Goal: Entertainment & Leisure: Browse casually

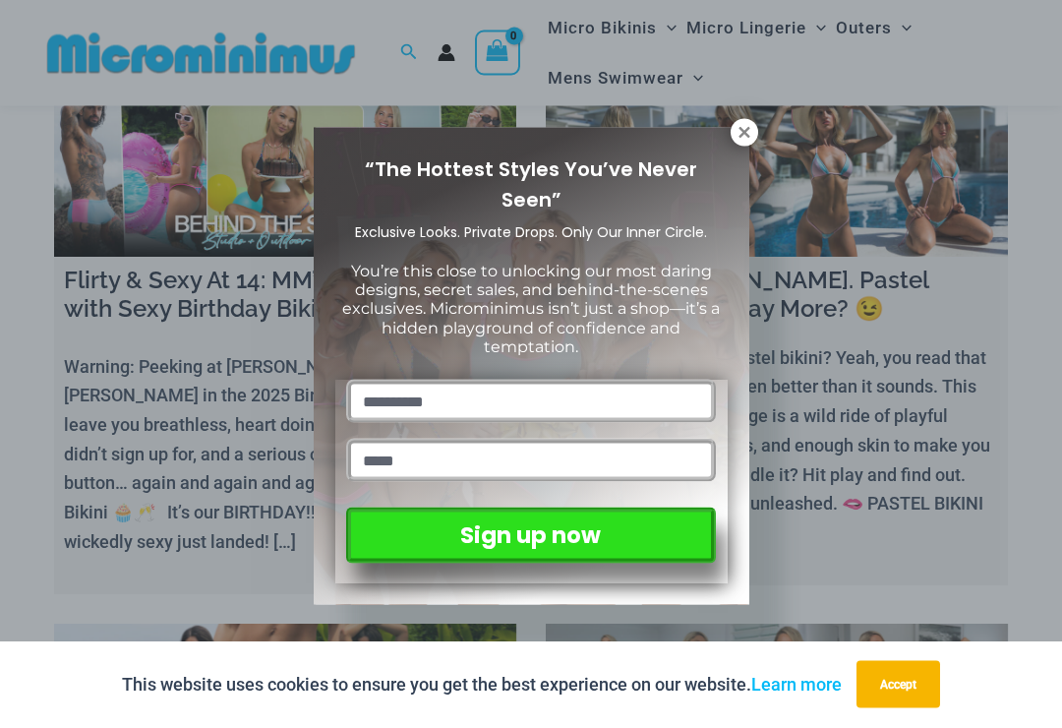
scroll to position [123, 0]
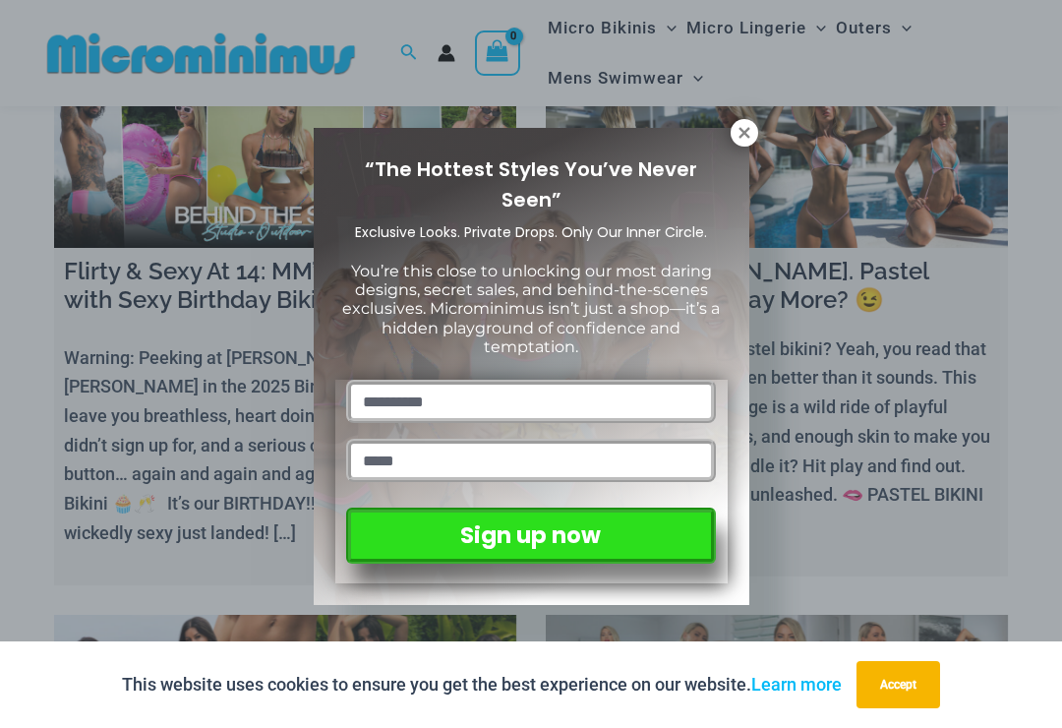
click at [744, 134] on icon at bounding box center [744, 132] width 11 height 11
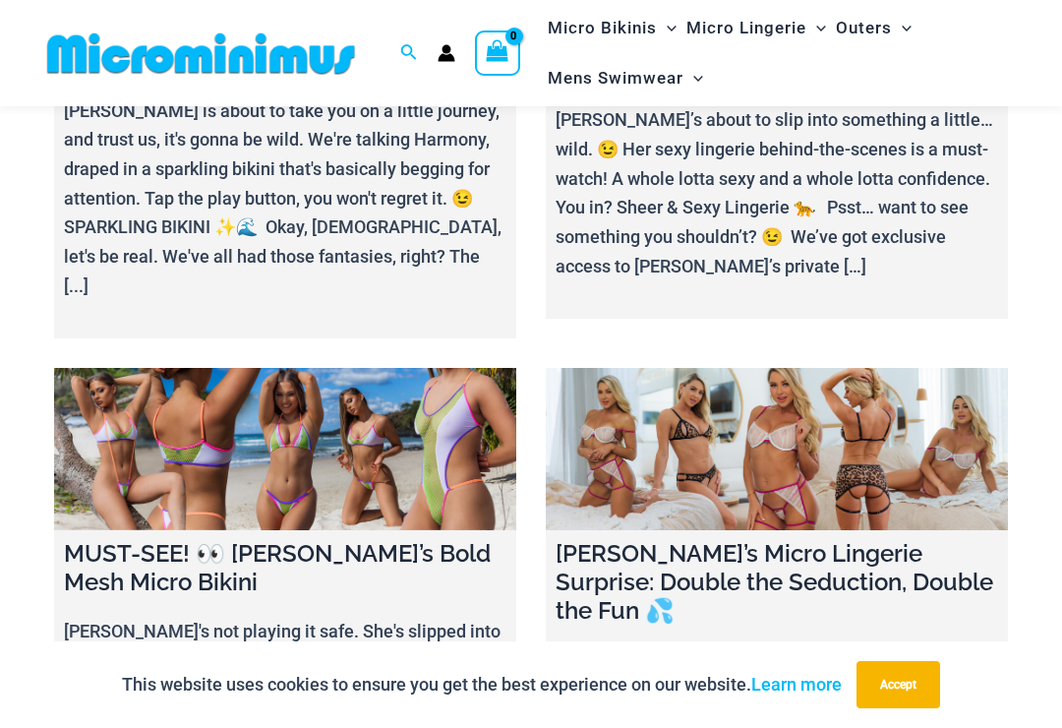
scroll to position [870, 0]
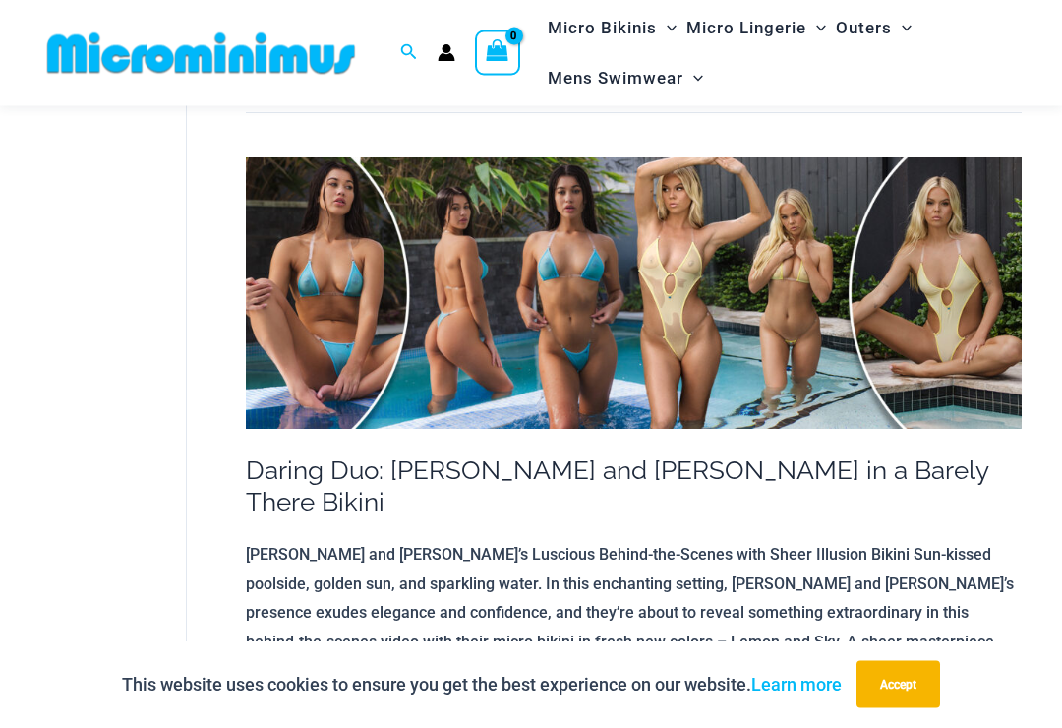
scroll to position [313, 0]
click at [552, 330] on img at bounding box center [634, 293] width 776 height 272
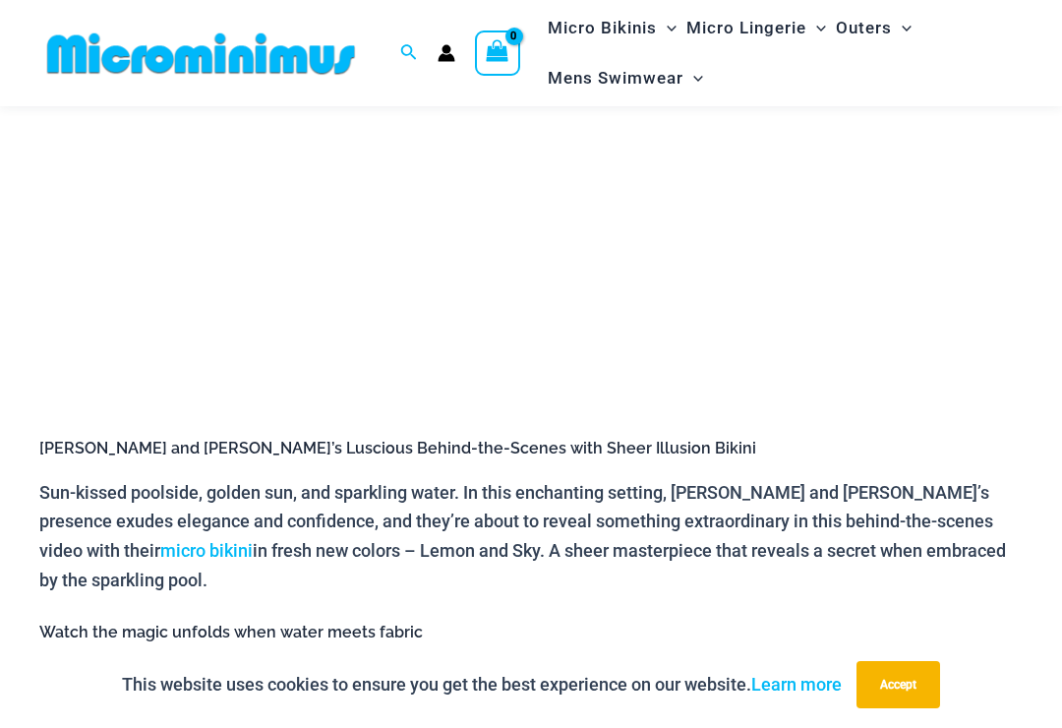
scroll to position [473, 0]
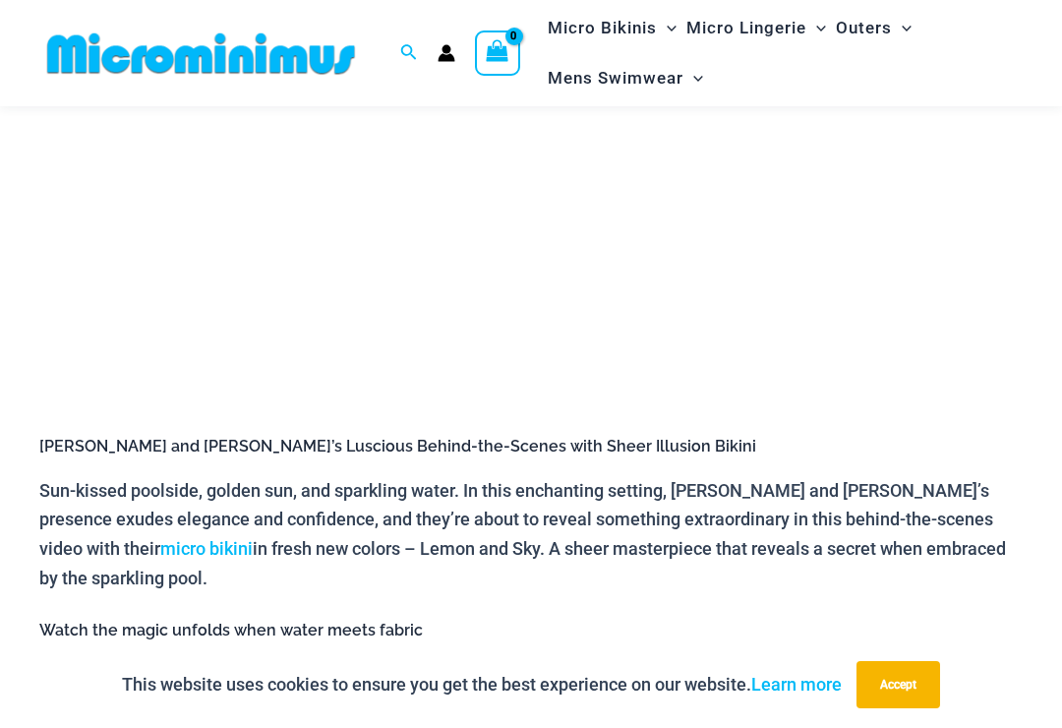
click at [553, 664] on link "sheer bikinis" at bounding box center [536, 674] width 100 height 21
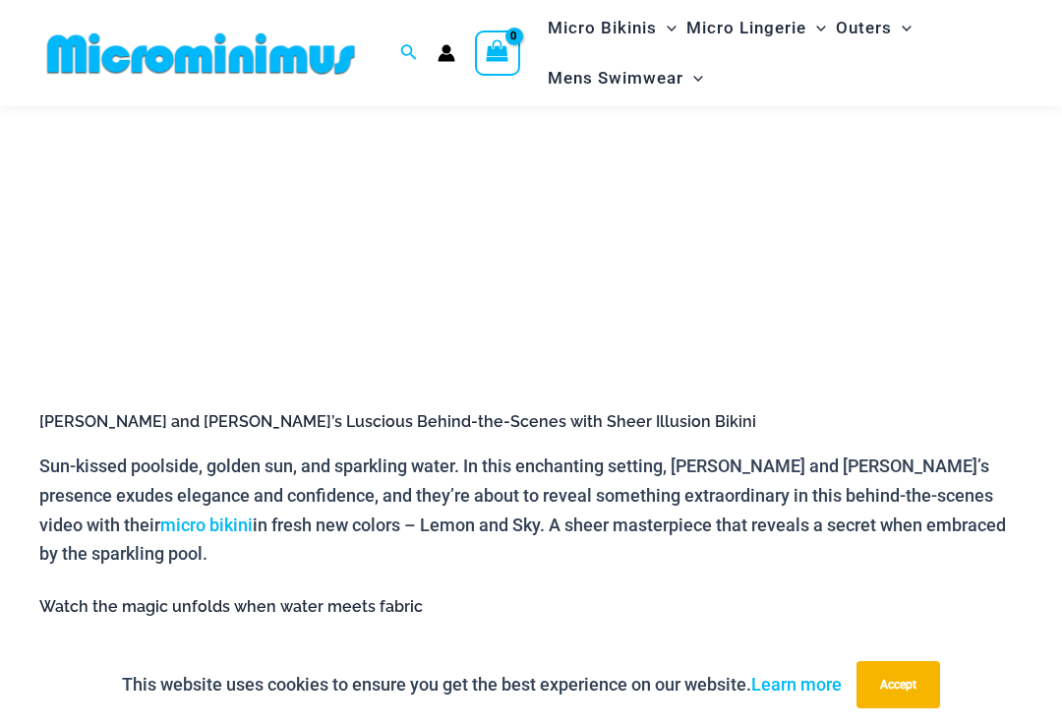
click at [370, 552] on div "[PERSON_NAME] and [PERSON_NAME]’s Luscious Behind-the-Scenes with Sheer Illusio…" at bounding box center [531, 513] width 984 height 1309
click at [156, 640] on link "Minki" at bounding box center [146, 650] width 44 height 21
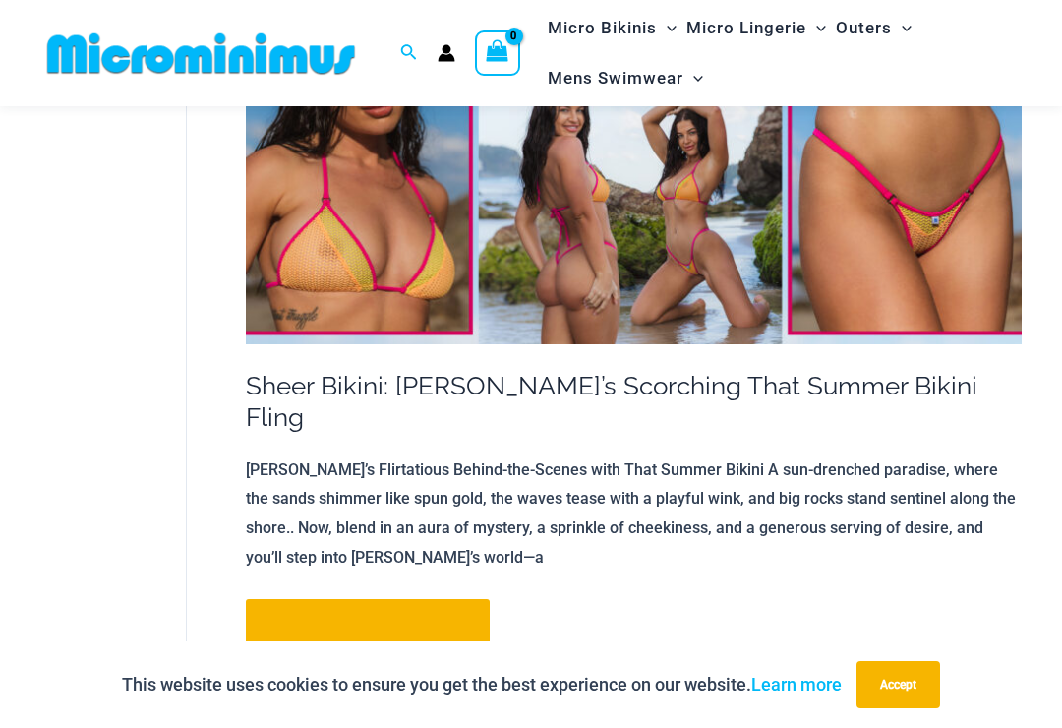
scroll to position [1278, 0]
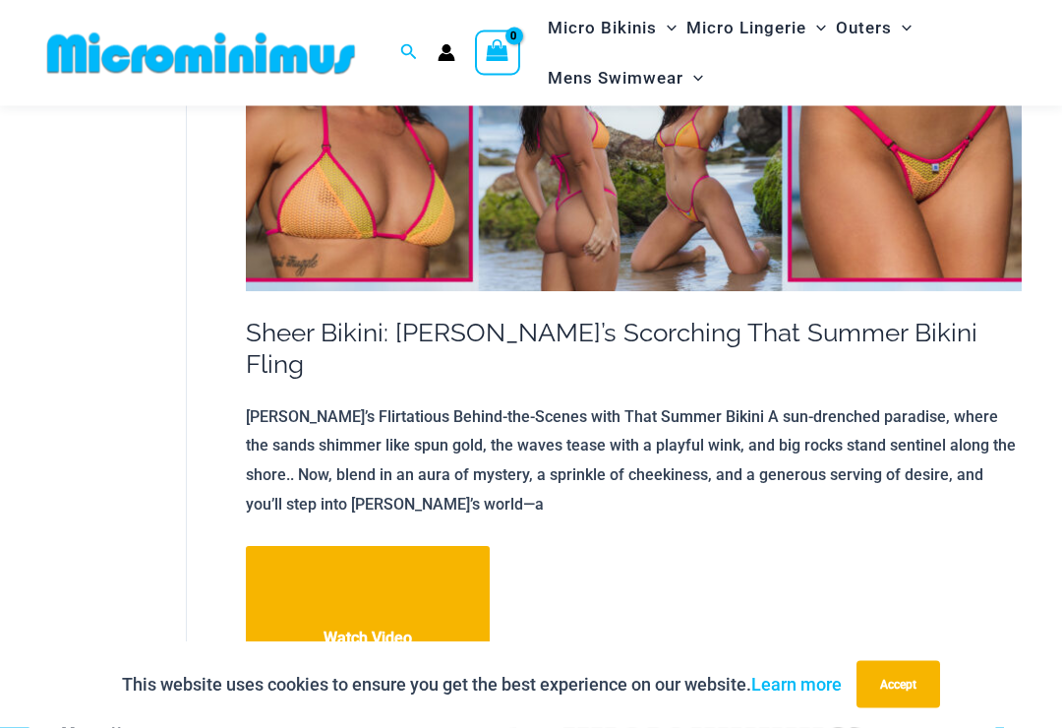
click at [382, 551] on link "Sheer Bikini: Amy’s Scorching That Summer Bikini Fling Watch Video" at bounding box center [368, 640] width 244 height 187
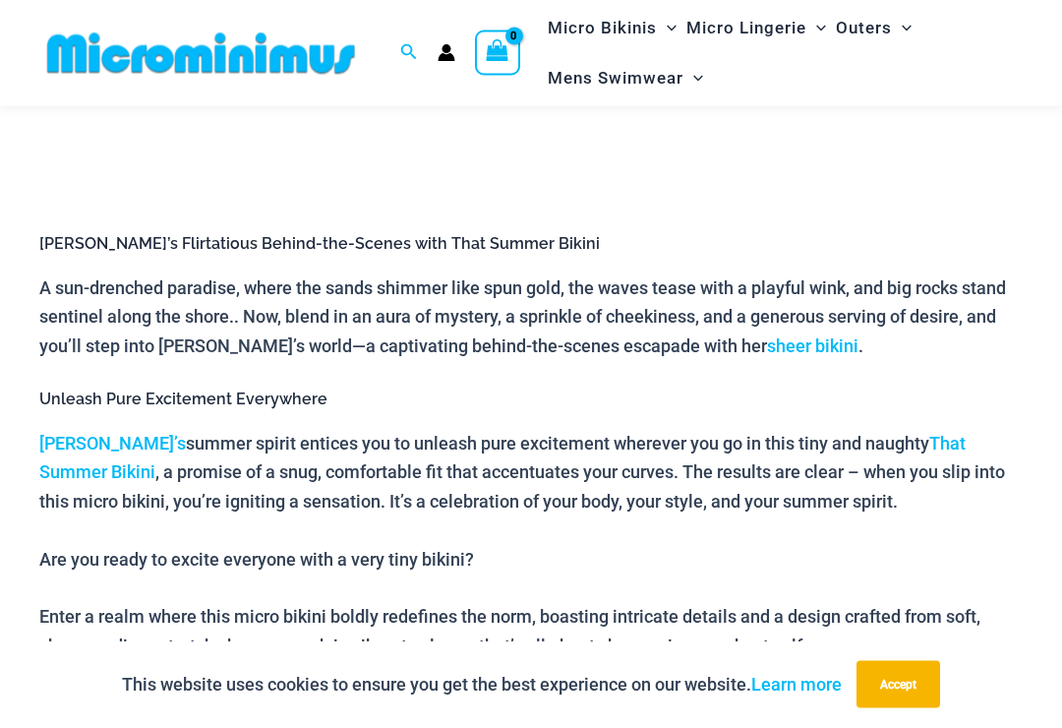
scroll to position [700, 0]
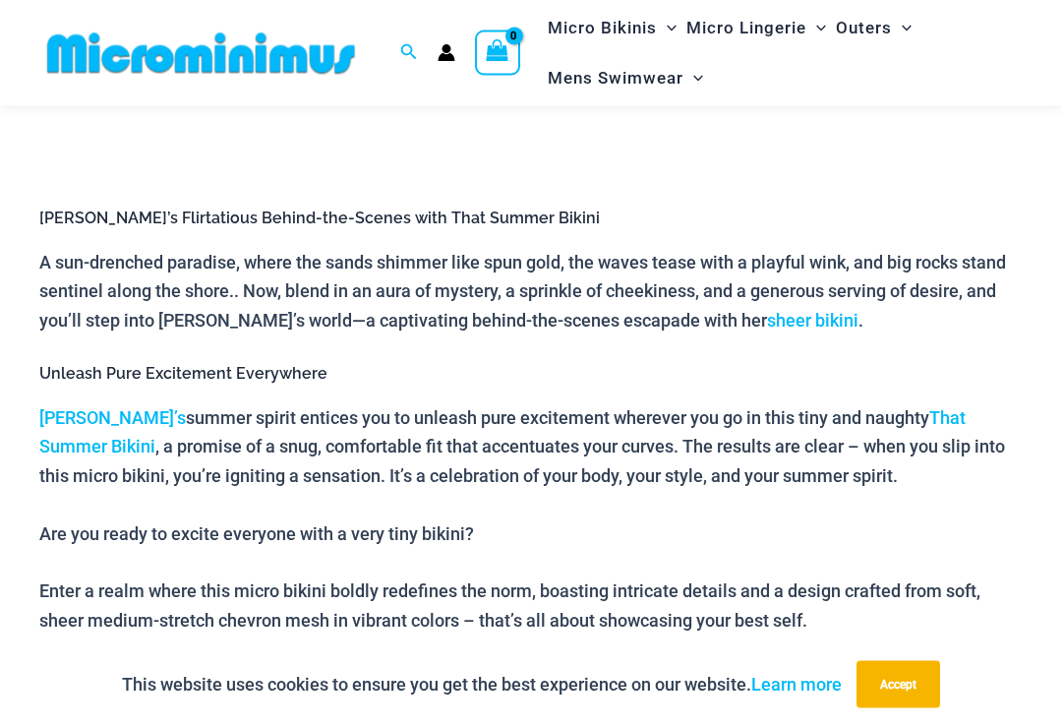
click at [70, 408] on link "[PERSON_NAME]’s" at bounding box center [112, 418] width 147 height 21
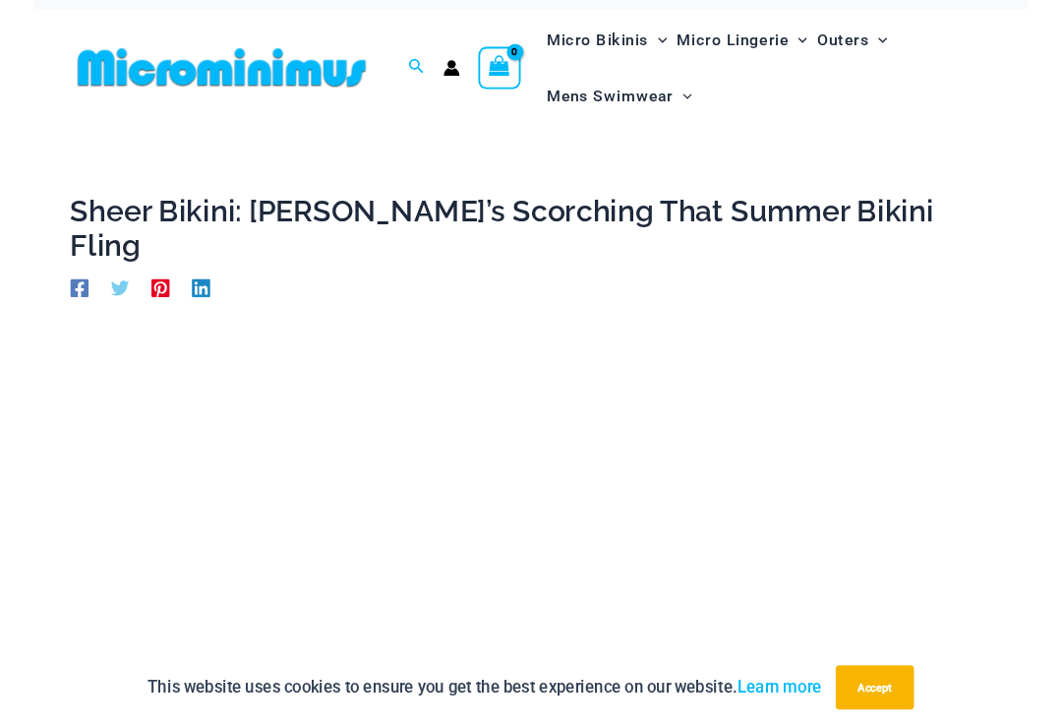
scroll to position [340, 0]
